Goal: Transaction & Acquisition: Obtain resource

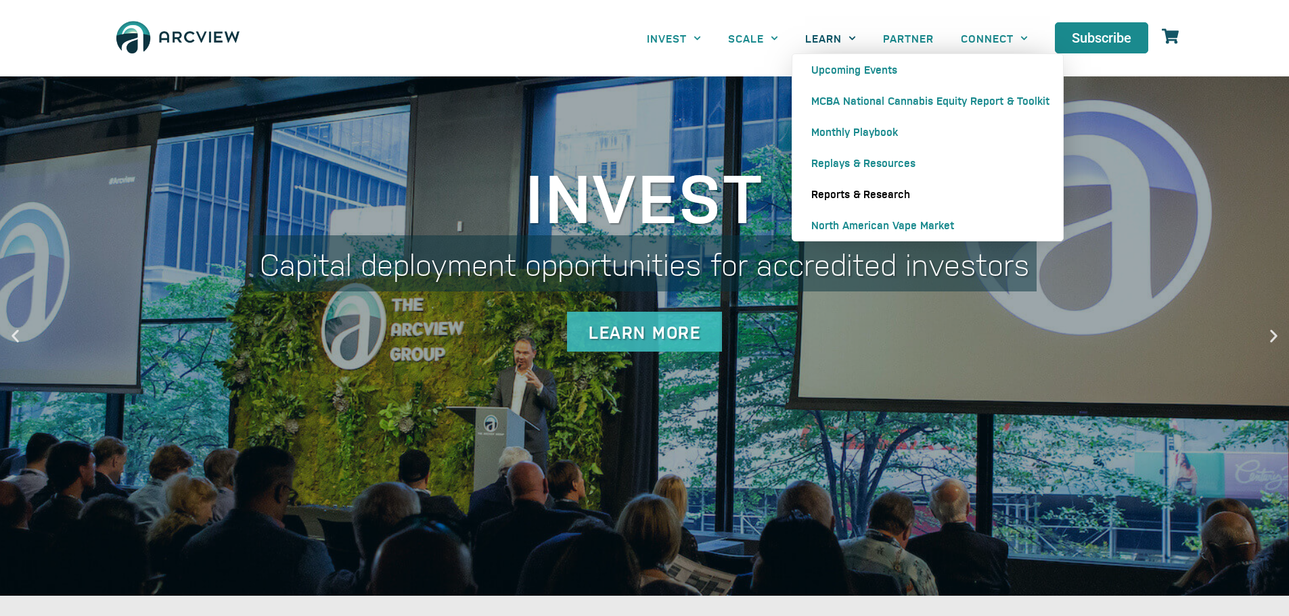
click at [891, 186] on link "Reports & Research" at bounding box center [927, 194] width 271 height 31
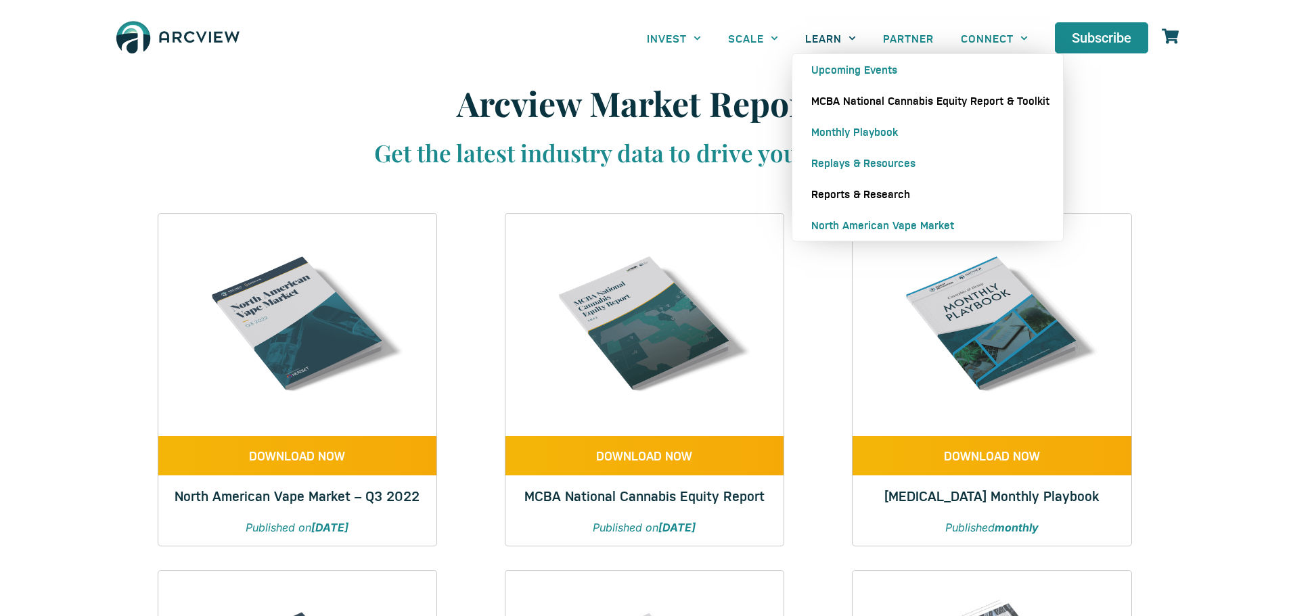
click at [894, 100] on link "MCBA National Cannabis Equity Report & Toolkit" at bounding box center [927, 100] width 271 height 31
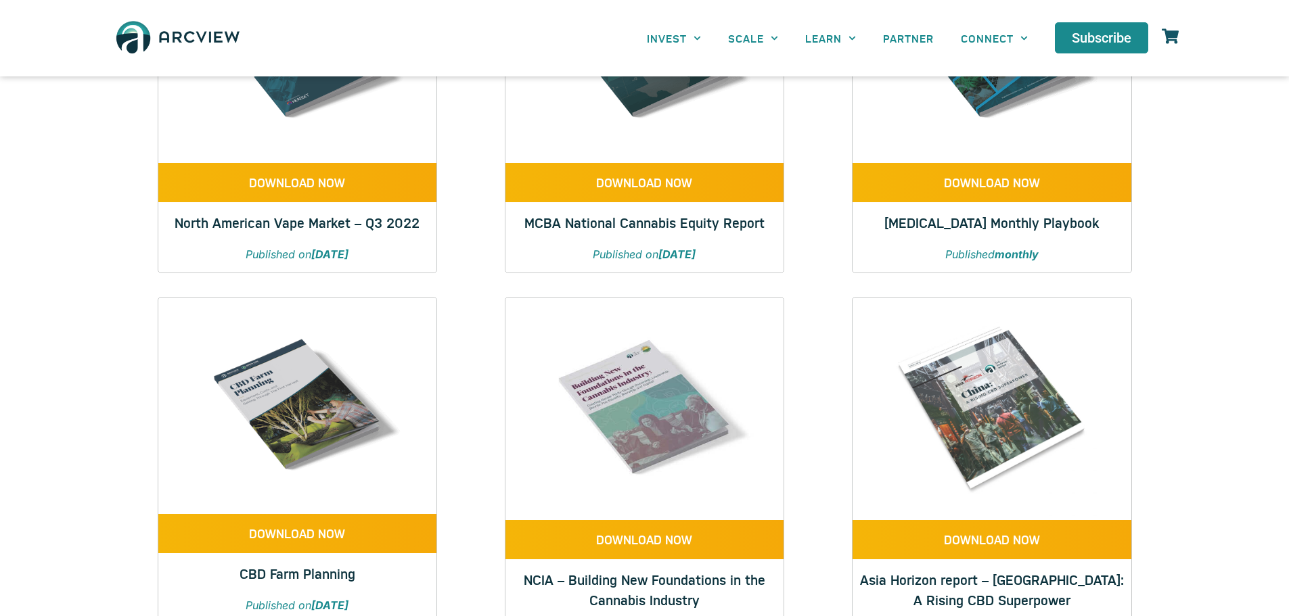
scroll to position [271, 0]
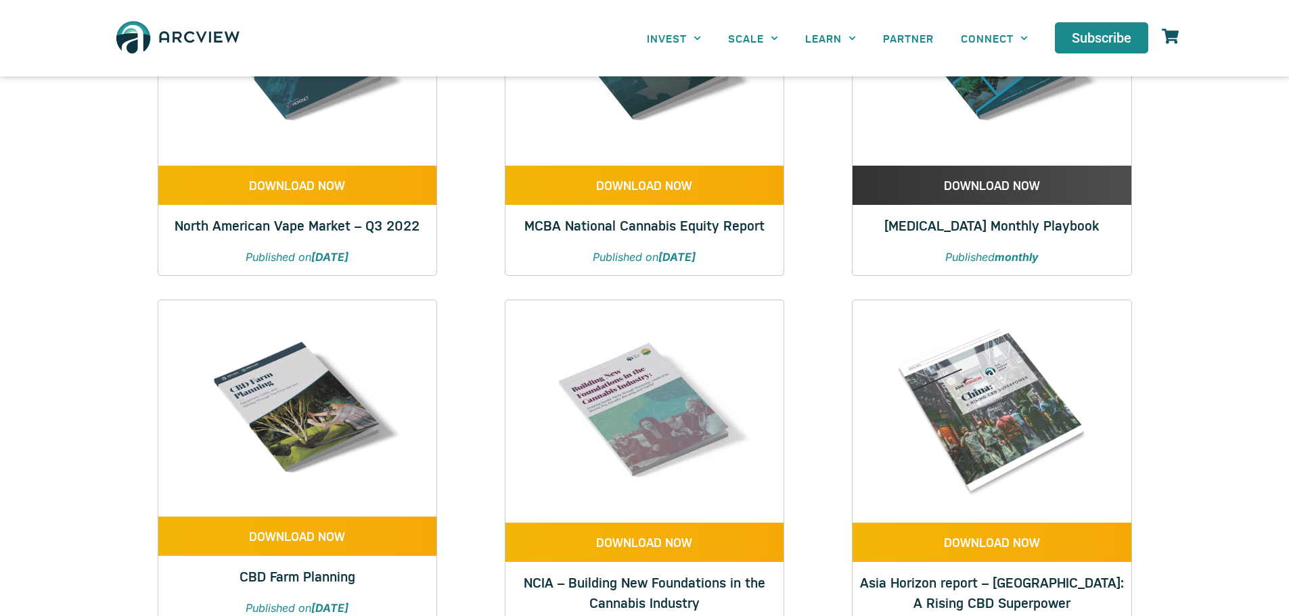
click at [979, 179] on span "DOWNLOAD NOW" at bounding box center [992, 185] width 96 height 12
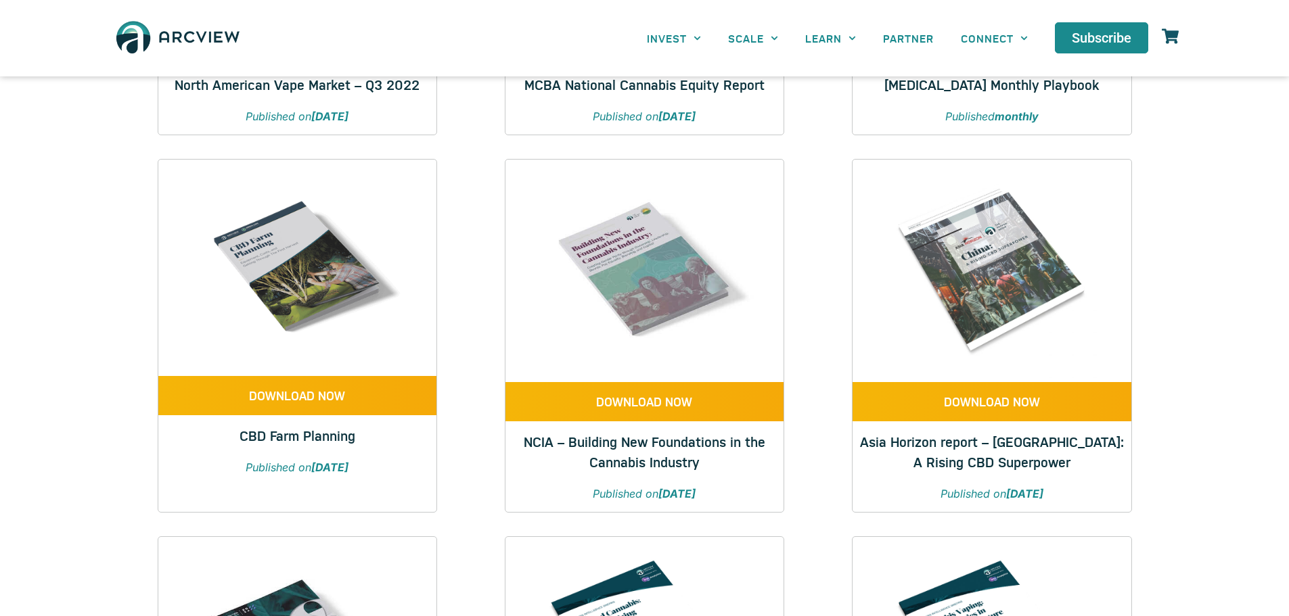
scroll to position [338, 0]
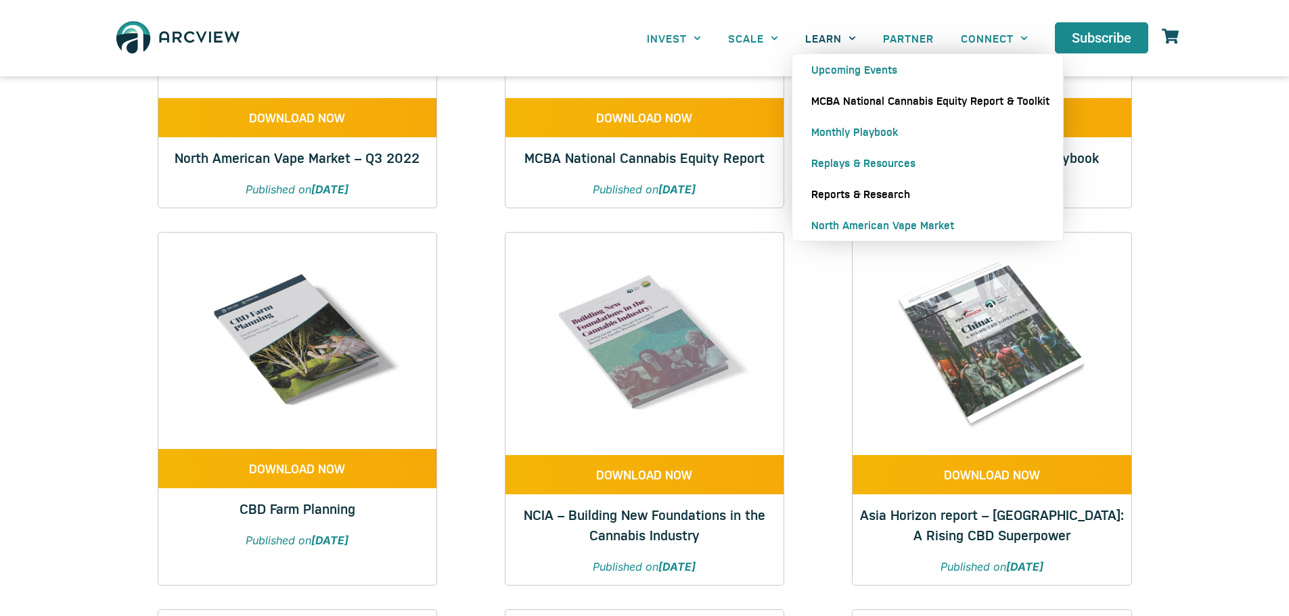
click at [869, 97] on link "MCBA National Cannabis Equity Report & Toolkit" at bounding box center [927, 100] width 271 height 31
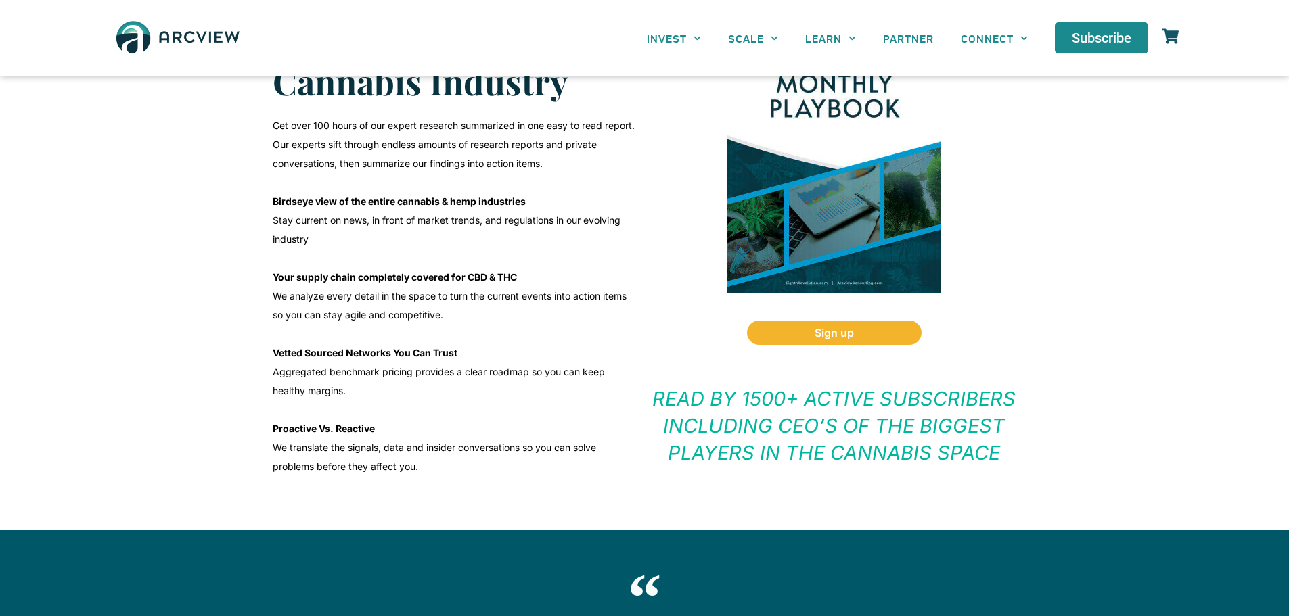
scroll to position [406, 0]
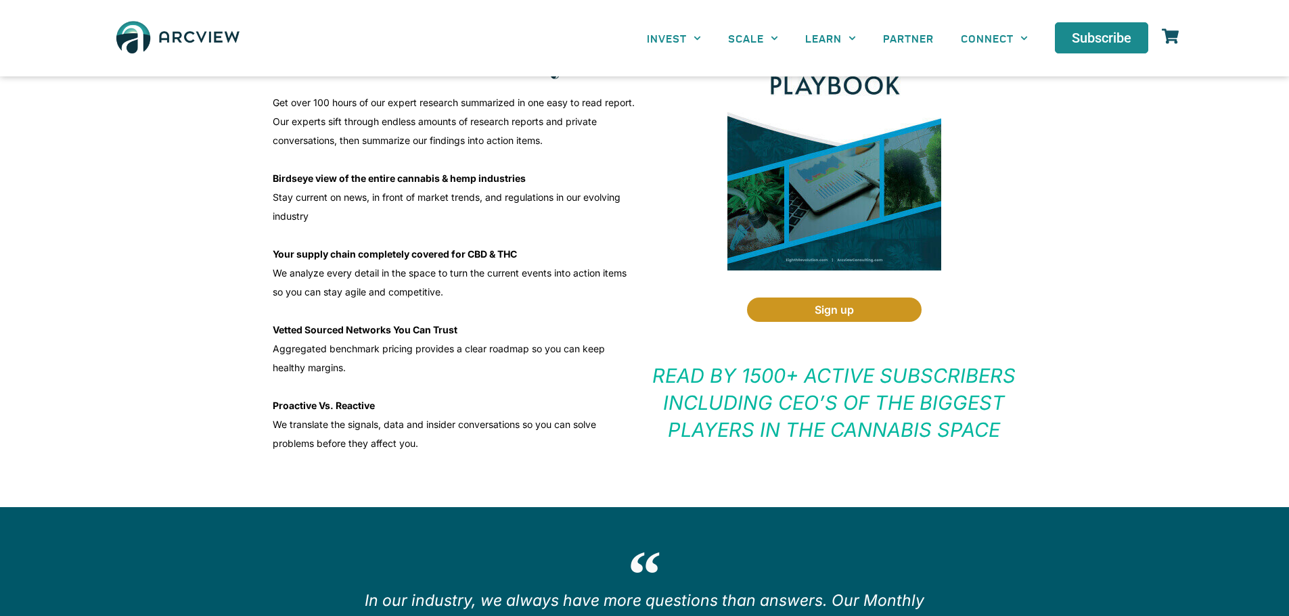
click at [813, 301] on link "Sign up" at bounding box center [834, 310] width 175 height 24
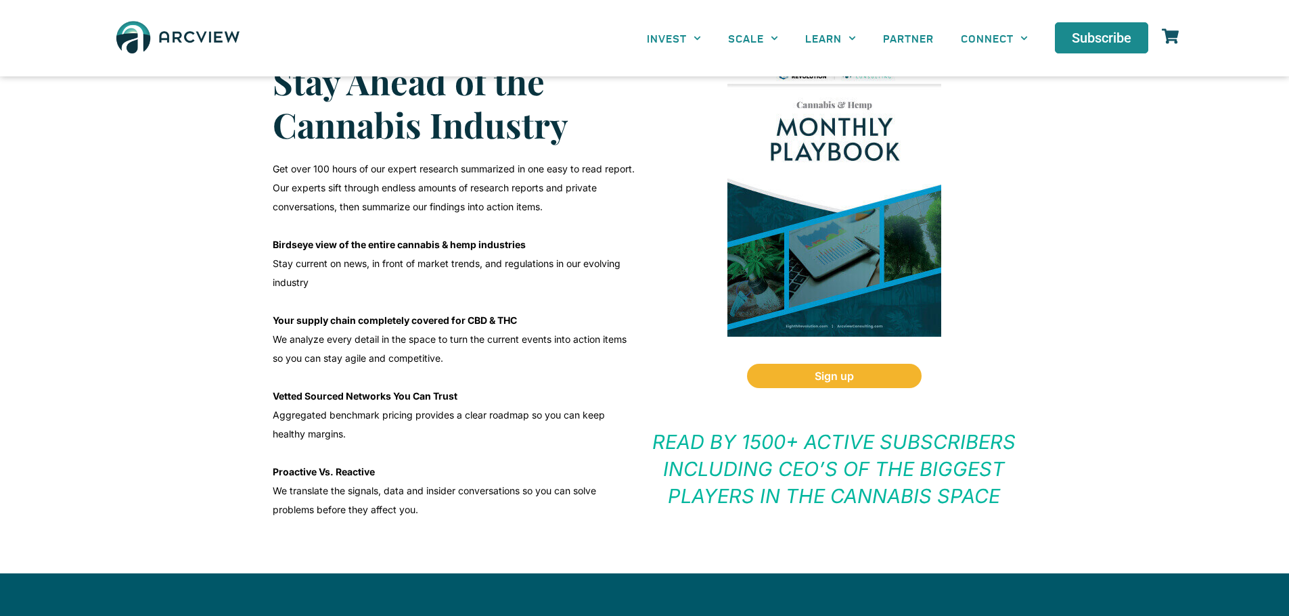
scroll to position [203, 0]
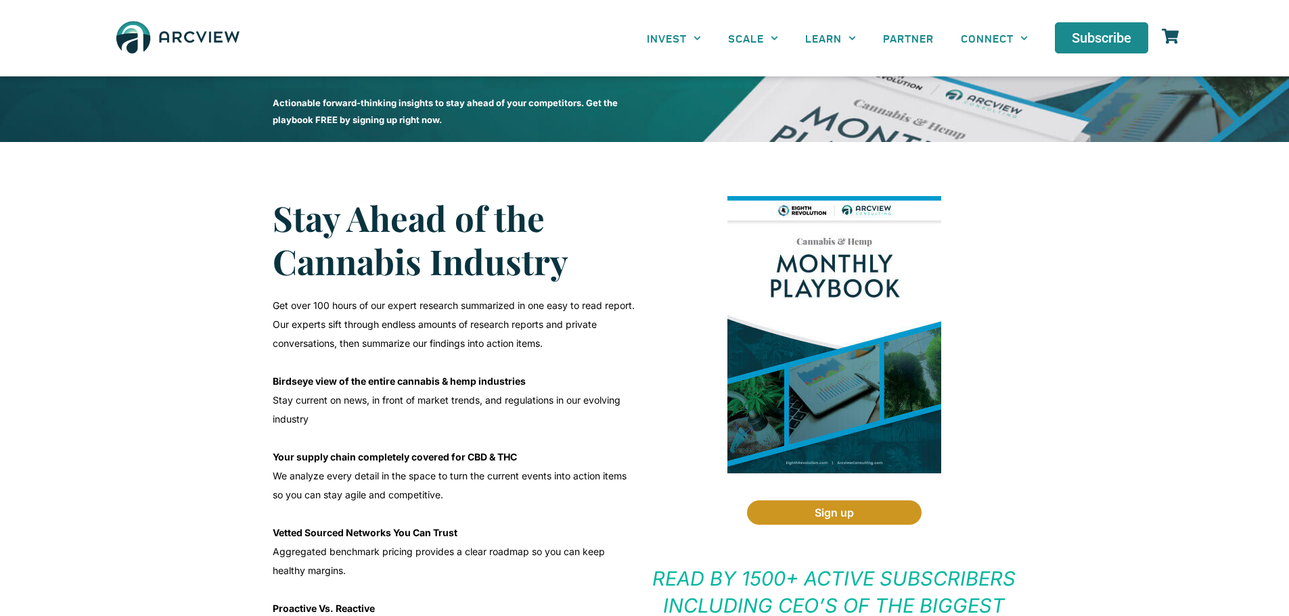
click at [835, 503] on link "Sign up" at bounding box center [834, 513] width 175 height 24
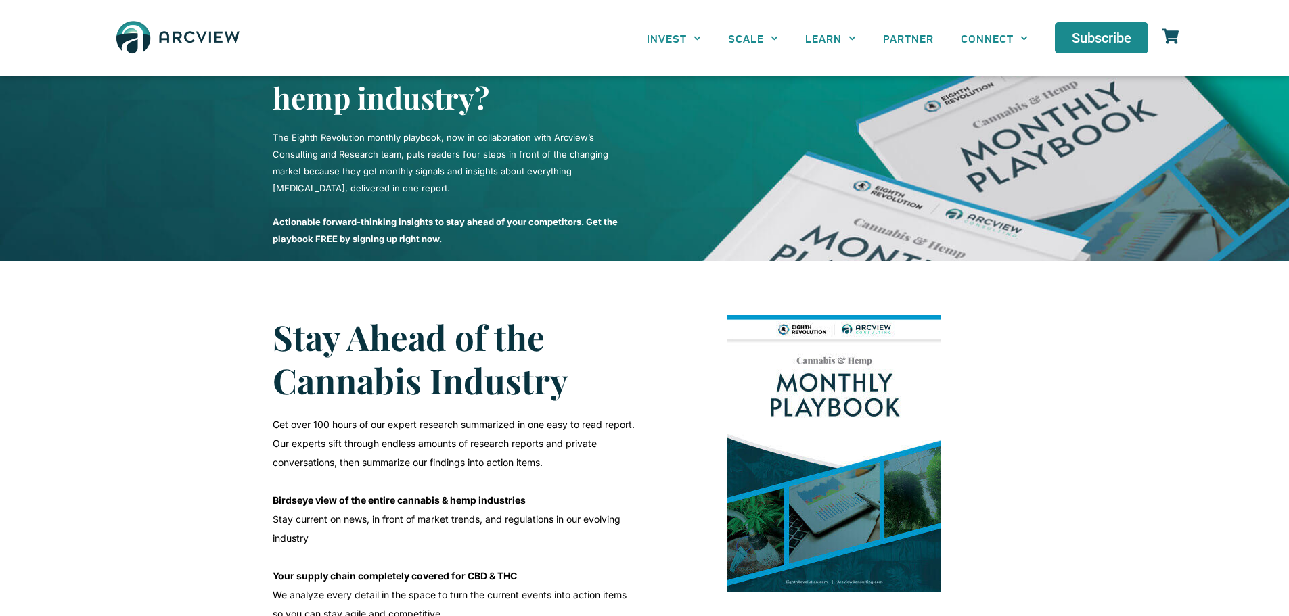
scroll to position [76, 0]
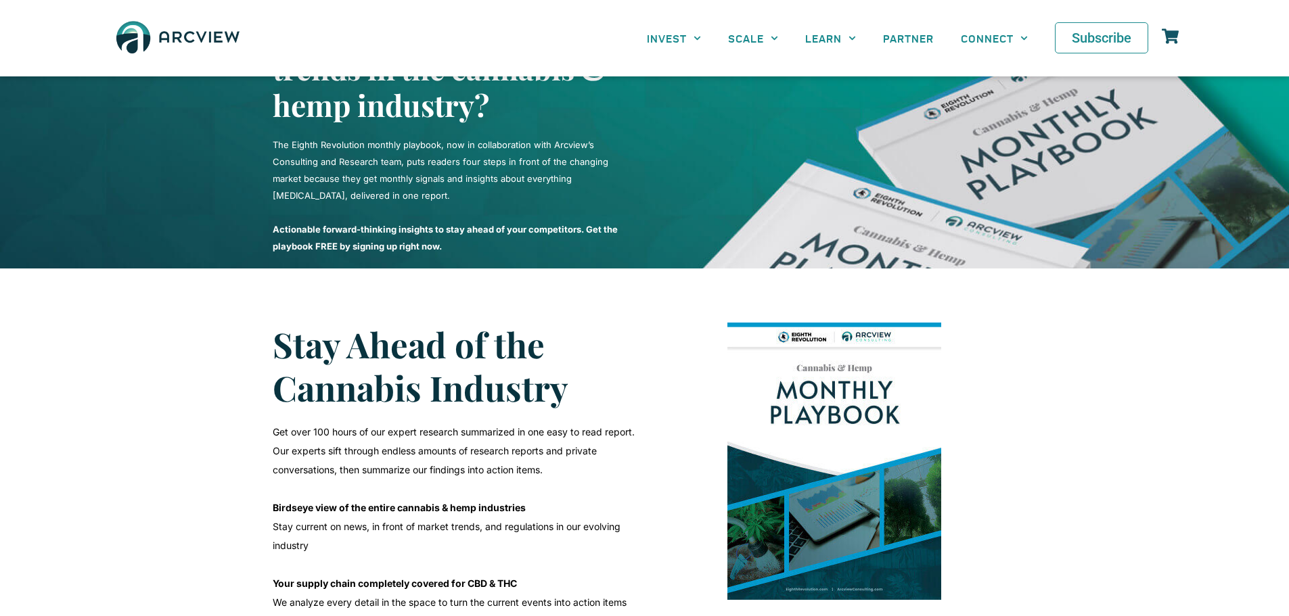
click at [1091, 39] on span "Subscribe" at bounding box center [1102, 38] width 60 height 14
click at [1085, 32] on span "Subscribe" at bounding box center [1102, 38] width 60 height 14
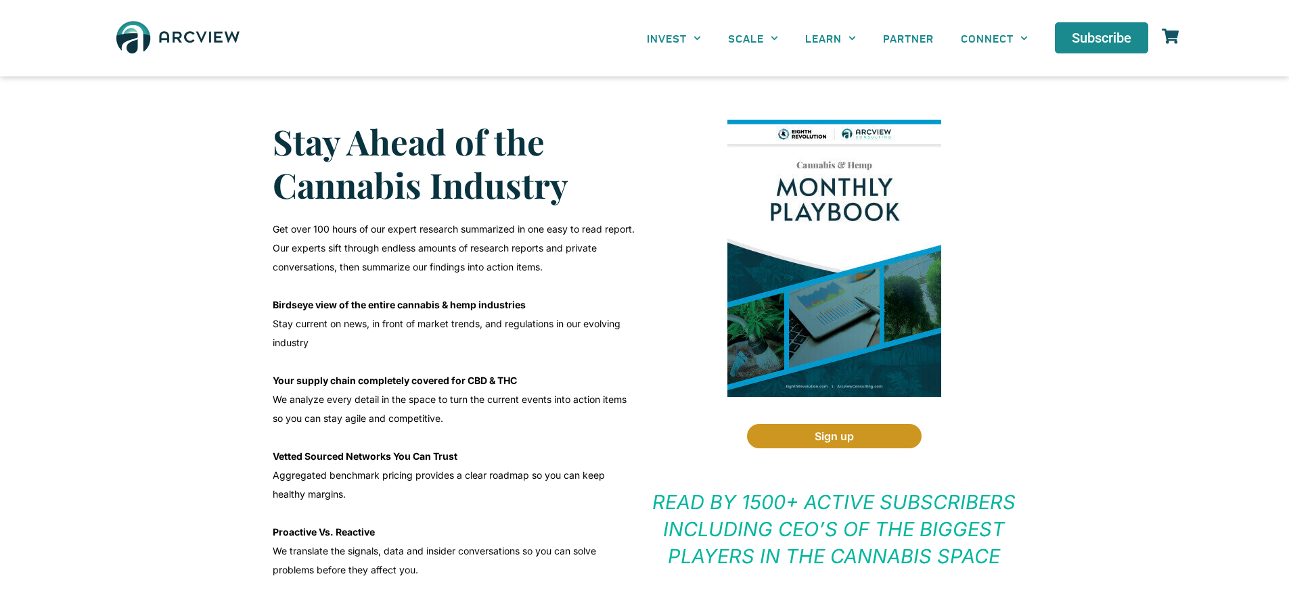
click at [874, 435] on link "Sign up" at bounding box center [834, 436] width 175 height 24
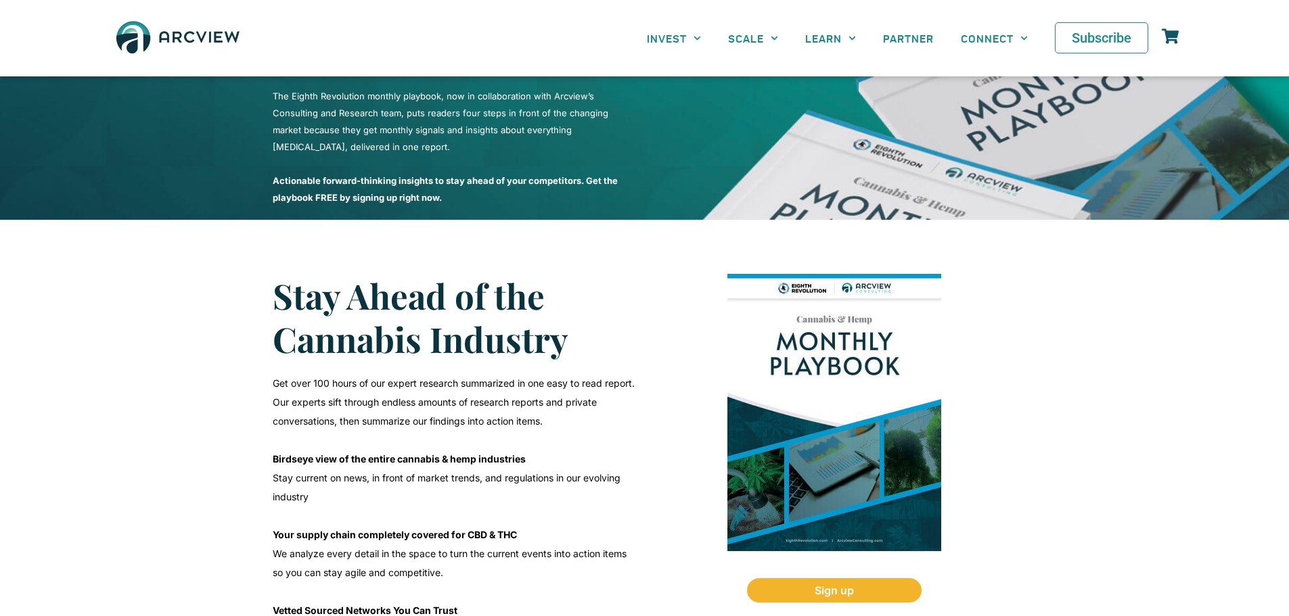
scroll to position [76, 0]
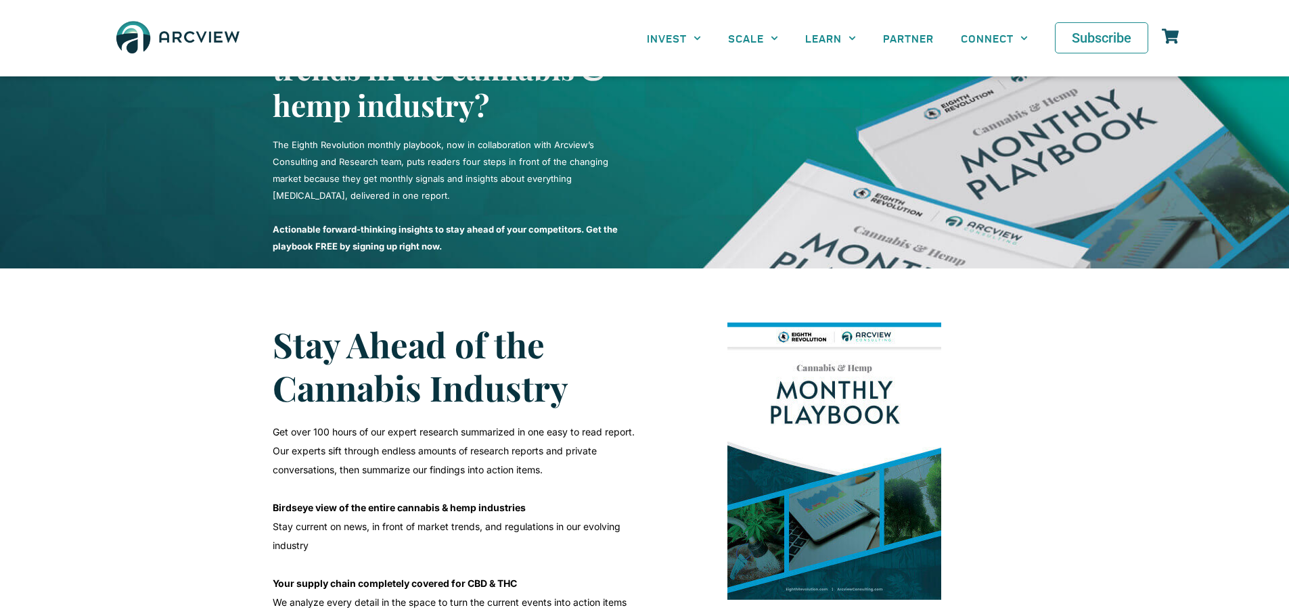
click at [1073, 29] on link "Subscribe" at bounding box center [1101, 37] width 93 height 31
click at [1086, 52] on link "Subscribe" at bounding box center [1101, 37] width 93 height 31
click at [1086, 45] on span "Subscribe" at bounding box center [1102, 38] width 60 height 14
